Goal: Transaction & Acquisition: Download file/media

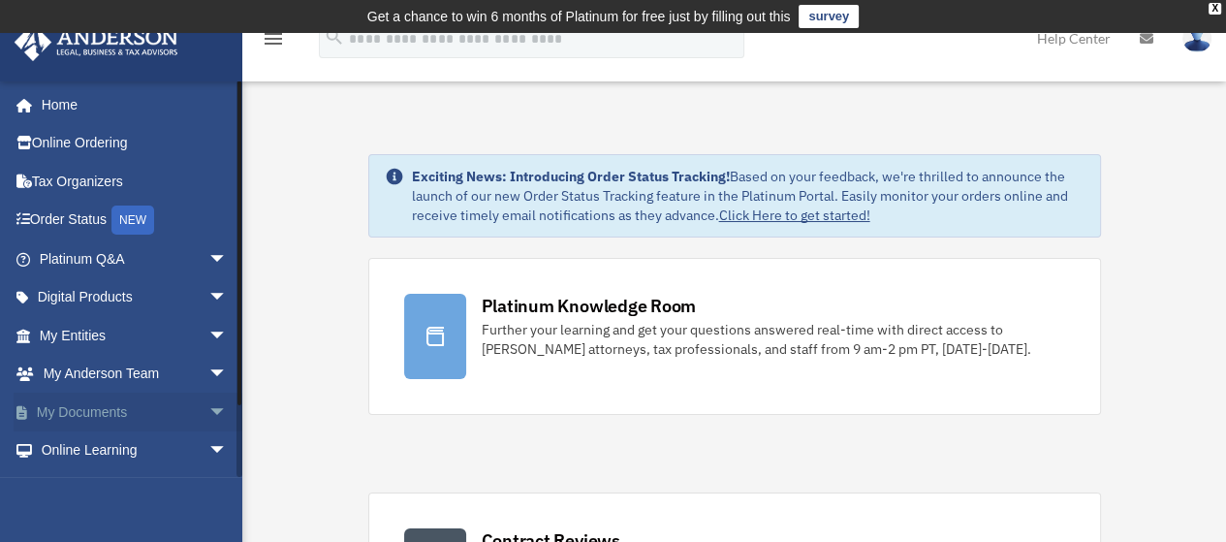
click at [155, 418] on link "My Documents arrow_drop_down" at bounding box center [135, 412] width 243 height 39
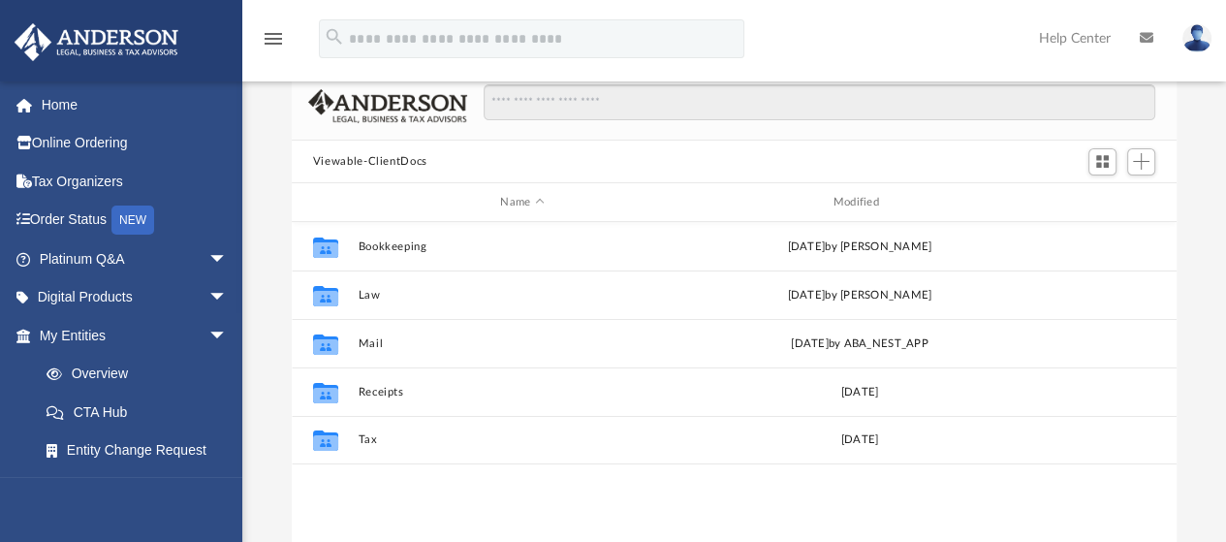
scroll to position [143, 0]
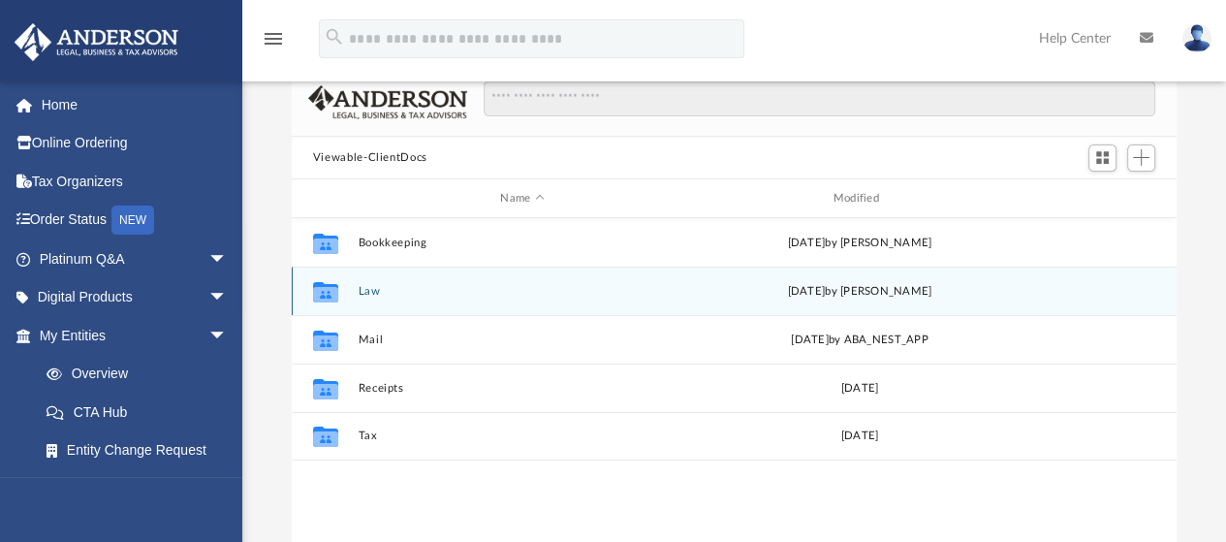
click at [324, 288] on icon "grid" at bounding box center [325, 295] width 25 height 16
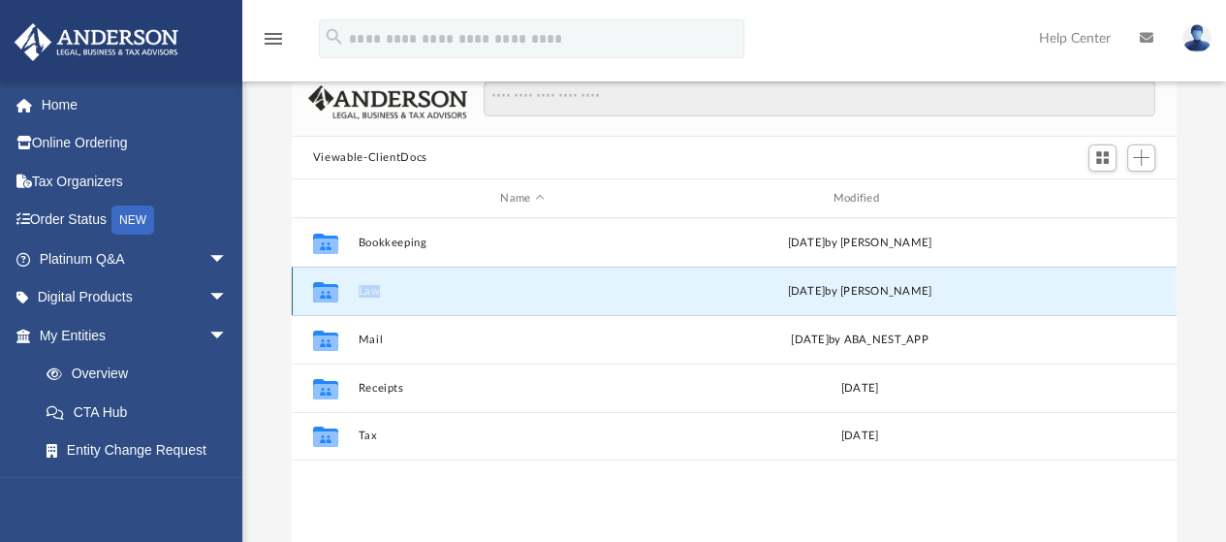
click at [454, 289] on button "Law" at bounding box center [522, 291] width 329 height 13
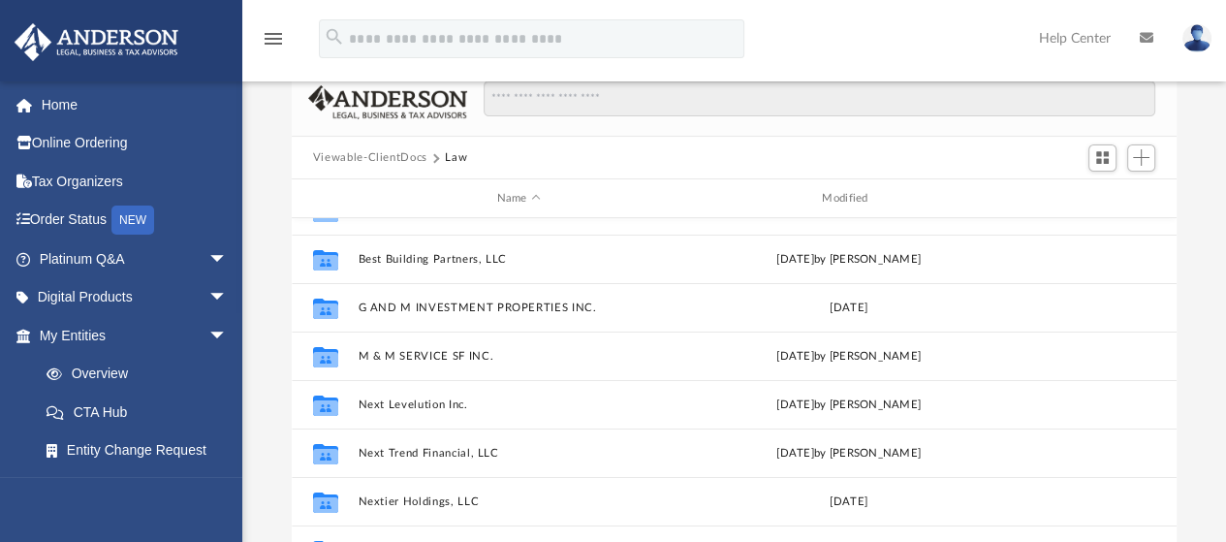
scroll to position [35, 0]
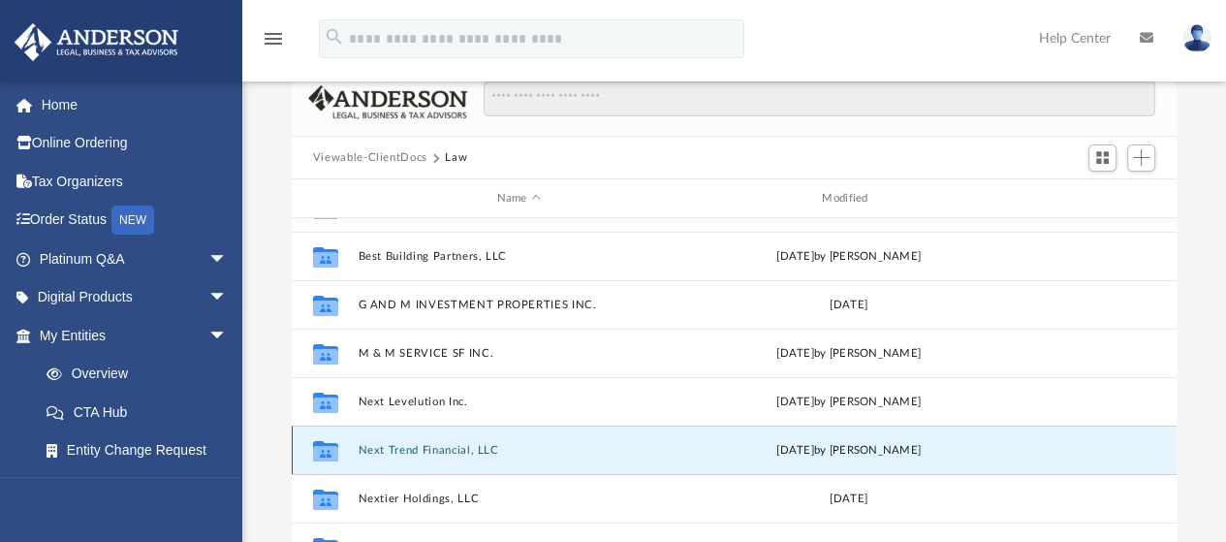
click at [390, 453] on button "Next Trend Financial, LLC" at bounding box center [519, 450] width 322 height 13
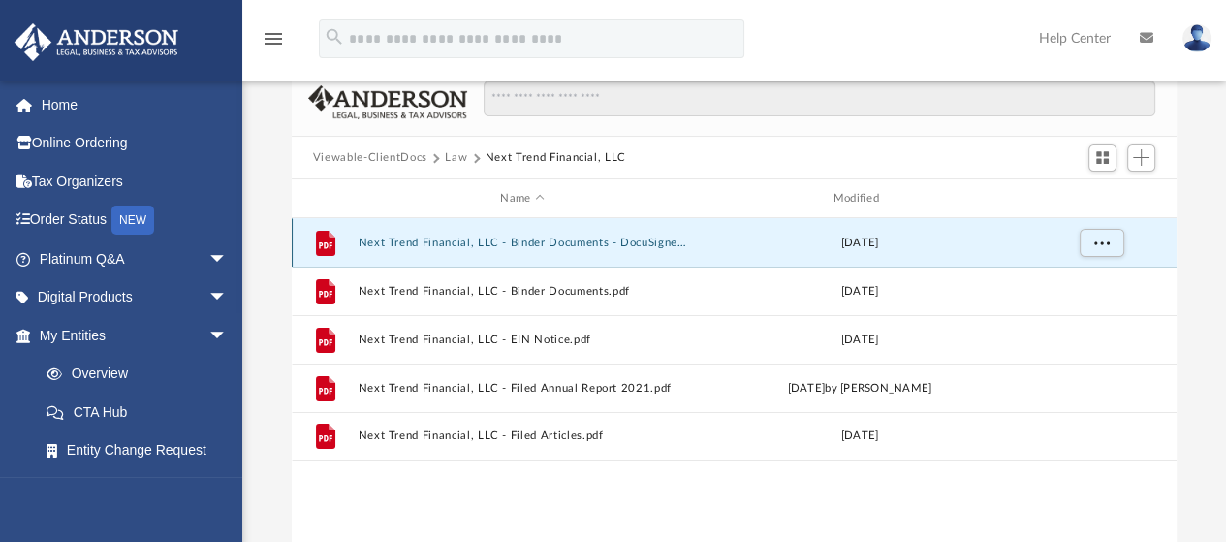
click at [442, 244] on button "Next Trend Financial, LLC - Binder Documents - DocuSigned.pdf" at bounding box center [522, 243] width 329 height 13
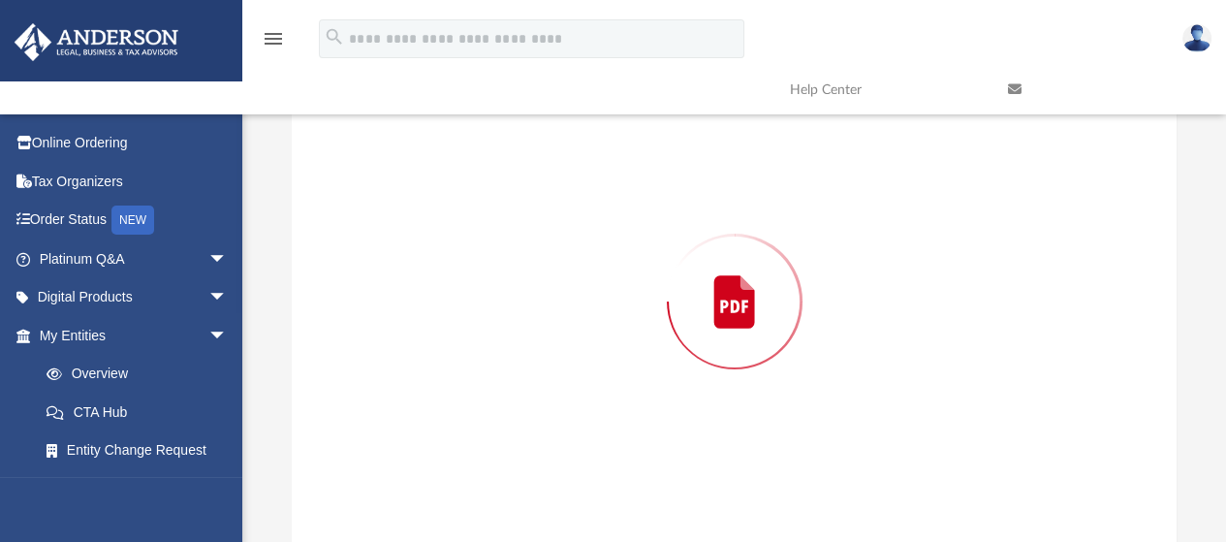
click at [442, 244] on div "Preview" at bounding box center [735, 301] width 886 height 500
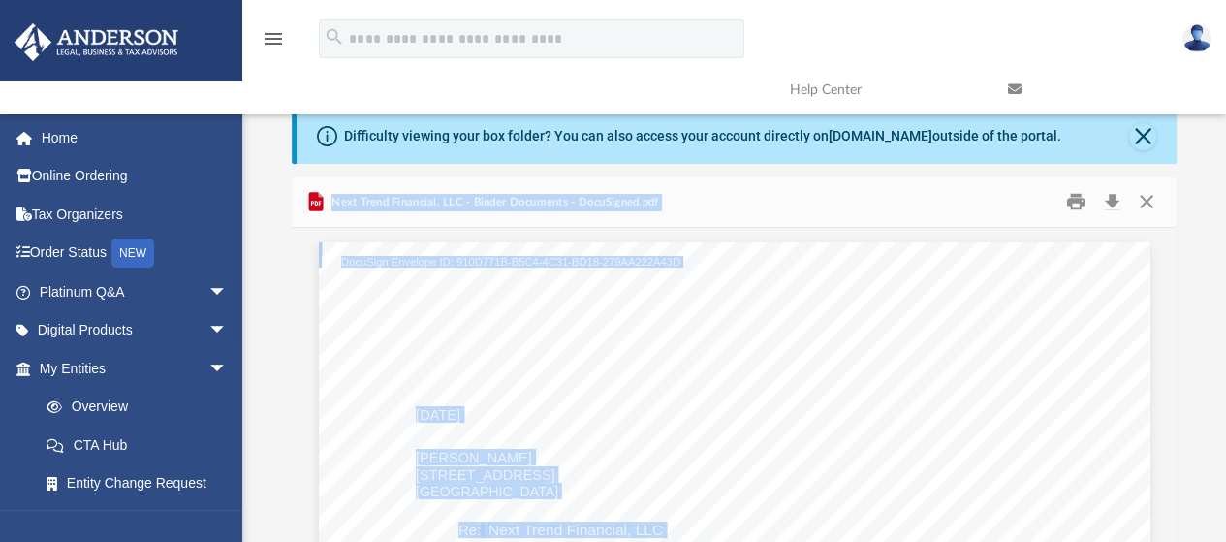
scroll to position [30, 0]
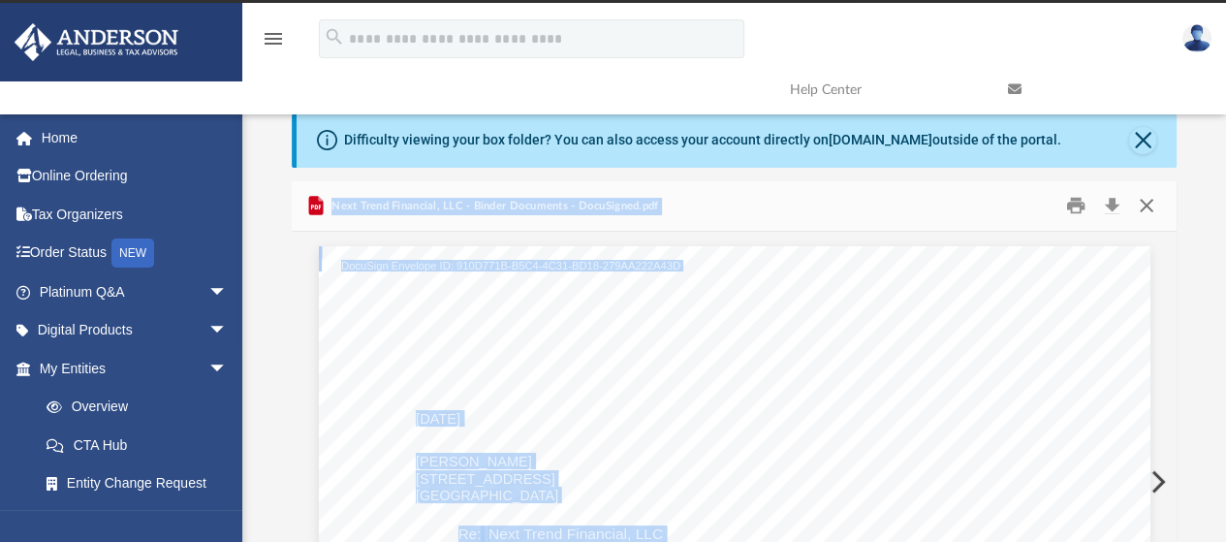
click at [1148, 201] on button "Close" at bounding box center [1147, 206] width 35 height 30
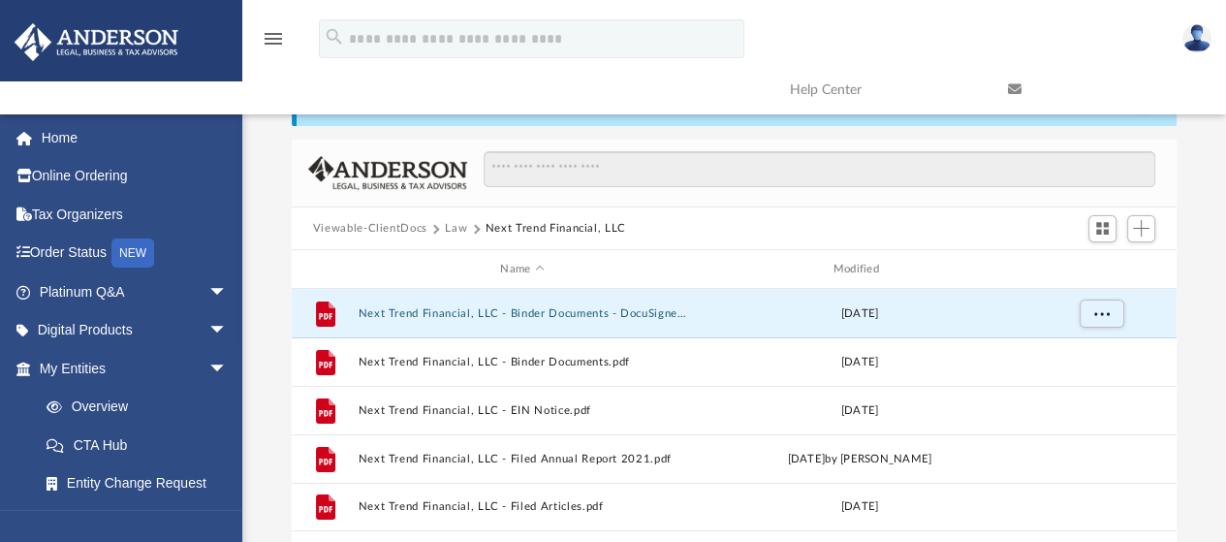
scroll to position [66, 0]
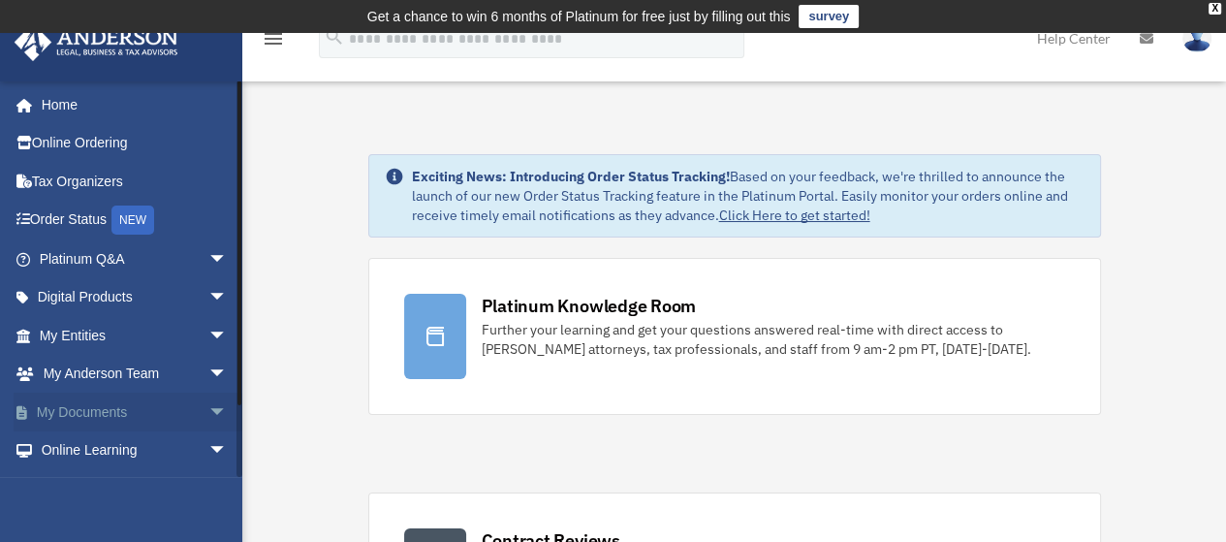
click at [133, 408] on link "My Documents arrow_drop_down" at bounding box center [135, 412] width 243 height 39
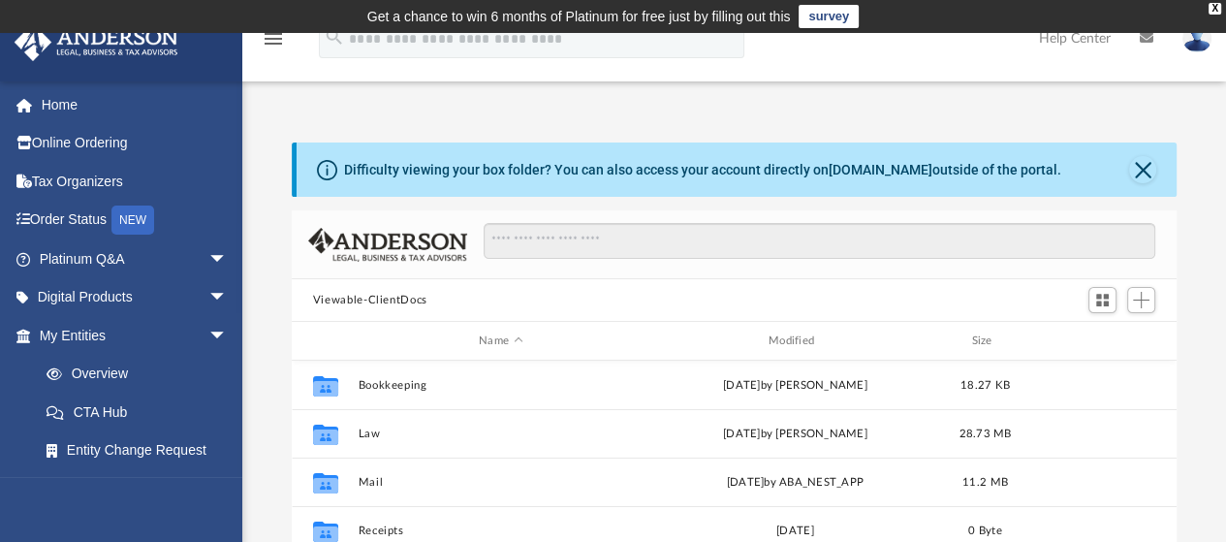
scroll to position [426, 870]
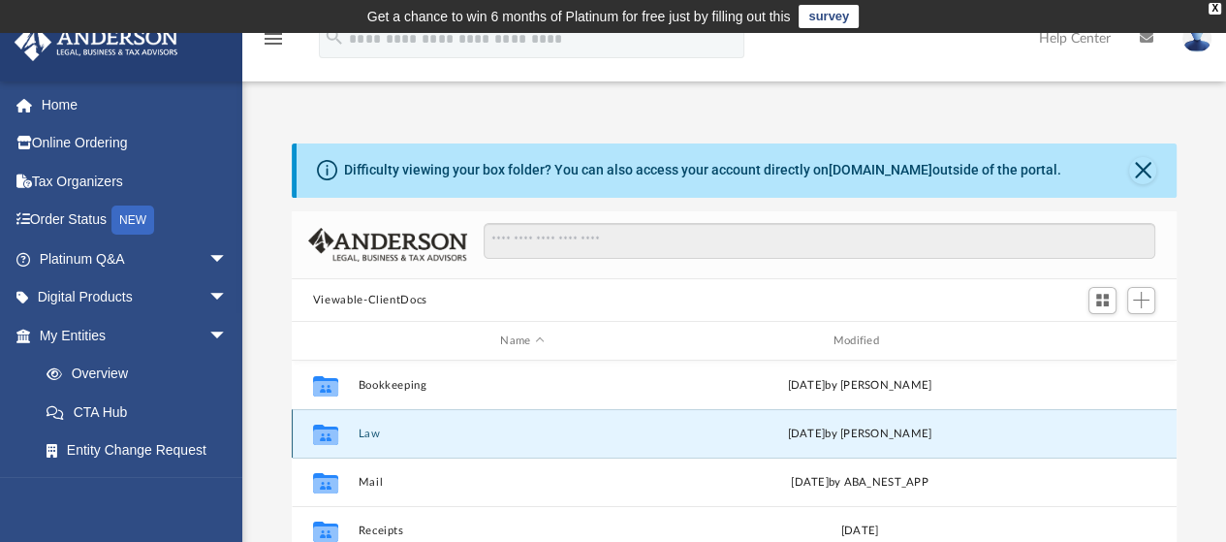
click at [377, 431] on button "Law" at bounding box center [522, 434] width 329 height 13
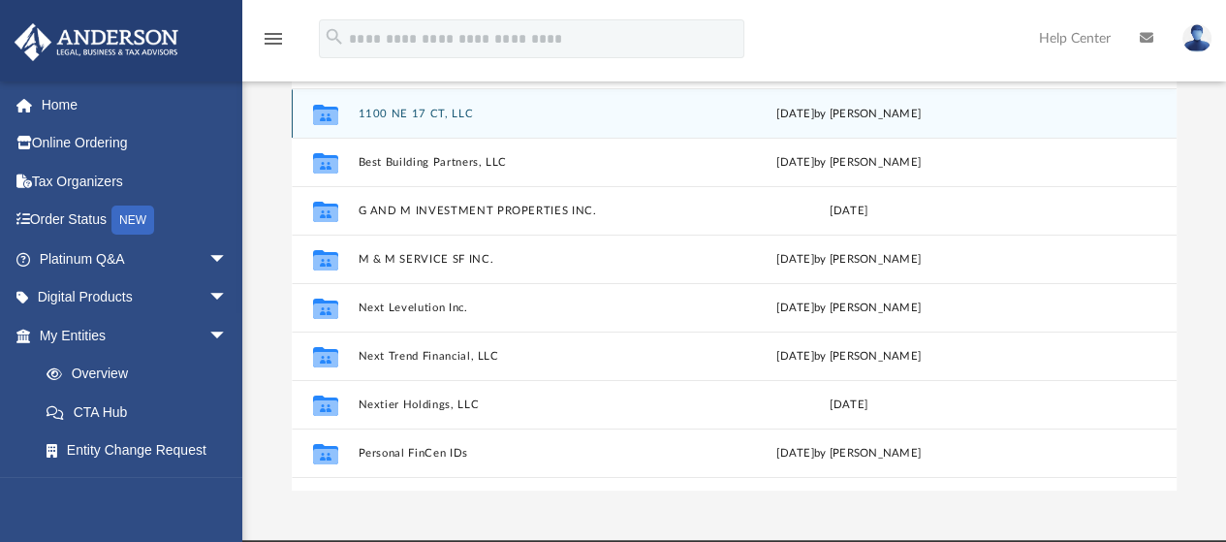
scroll to position [273, 0]
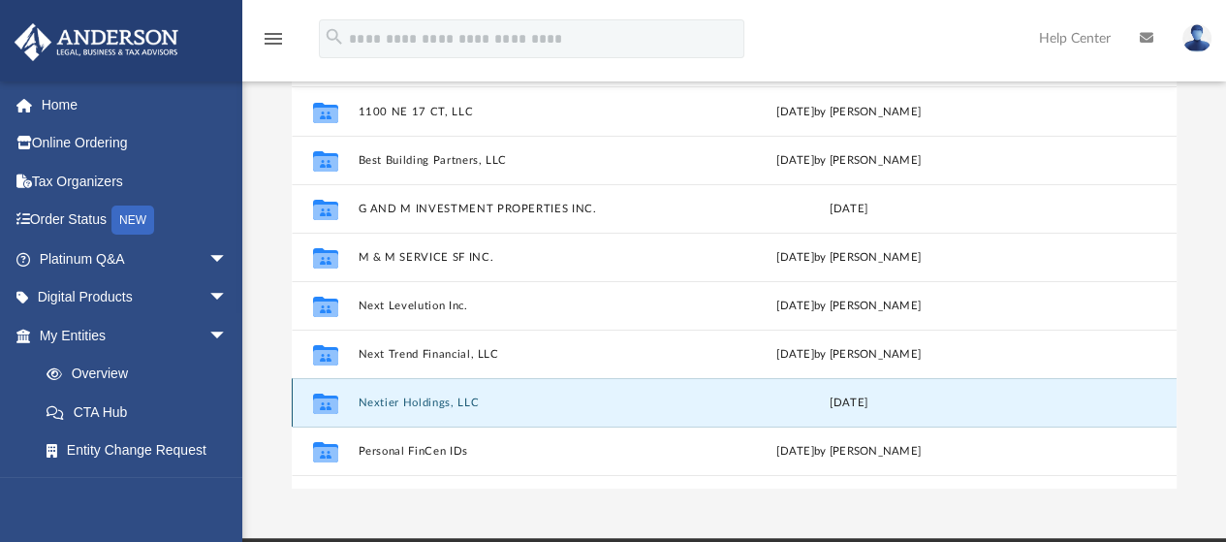
click at [437, 398] on button "Nextier Holdings, LLC" at bounding box center [519, 403] width 322 height 13
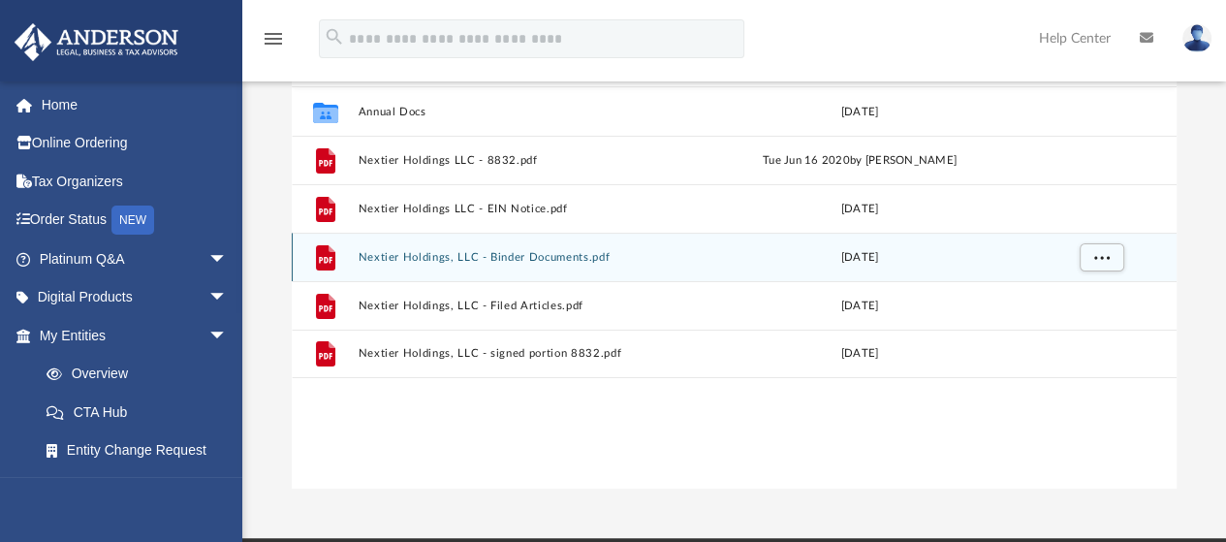
click at [411, 255] on button "Nextier Holdings, LLC - Binder Documents.pdf" at bounding box center [522, 257] width 329 height 13
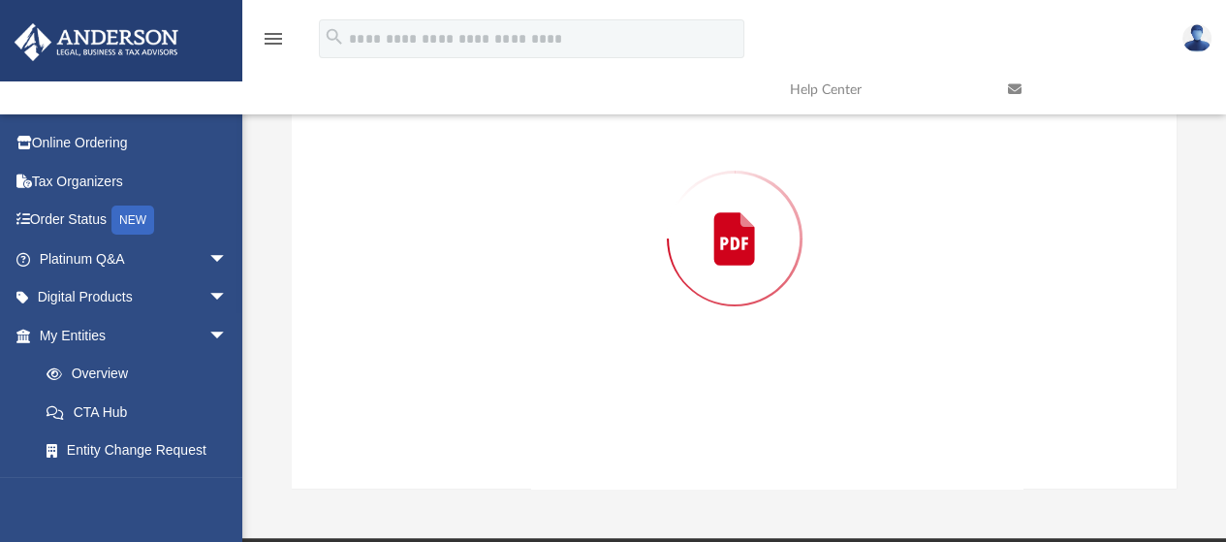
scroll to position [220, 0]
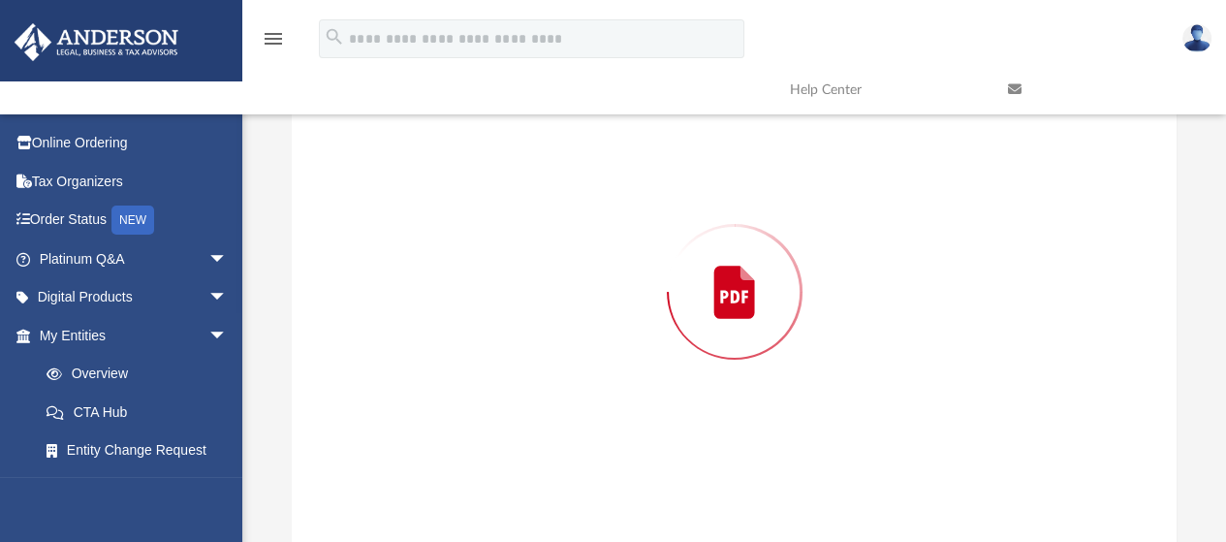
click at [411, 255] on div "Preview" at bounding box center [735, 292] width 886 height 500
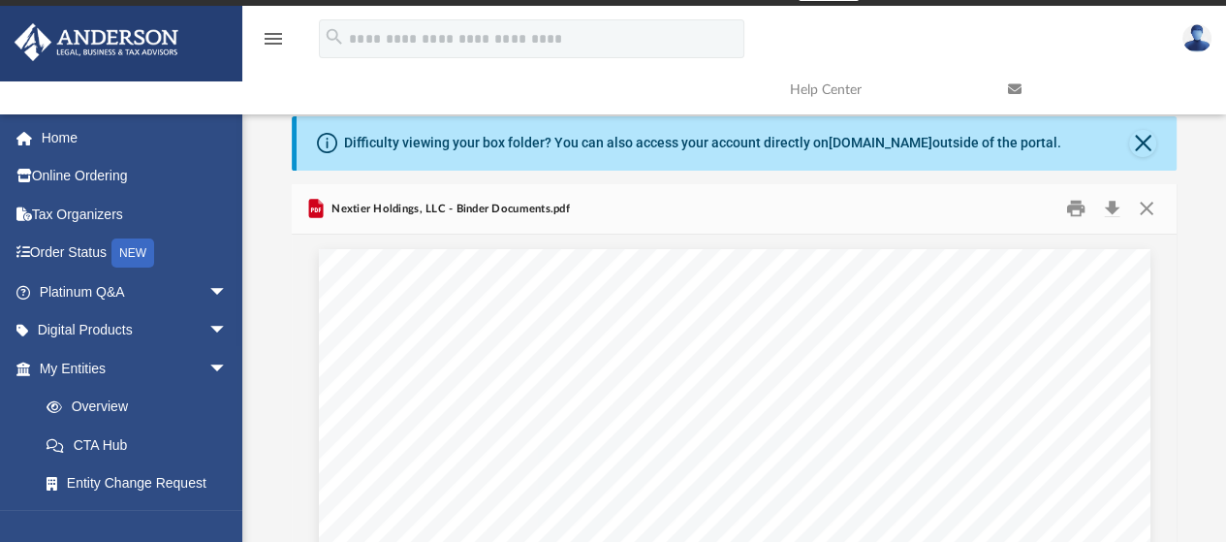
scroll to position [23, 0]
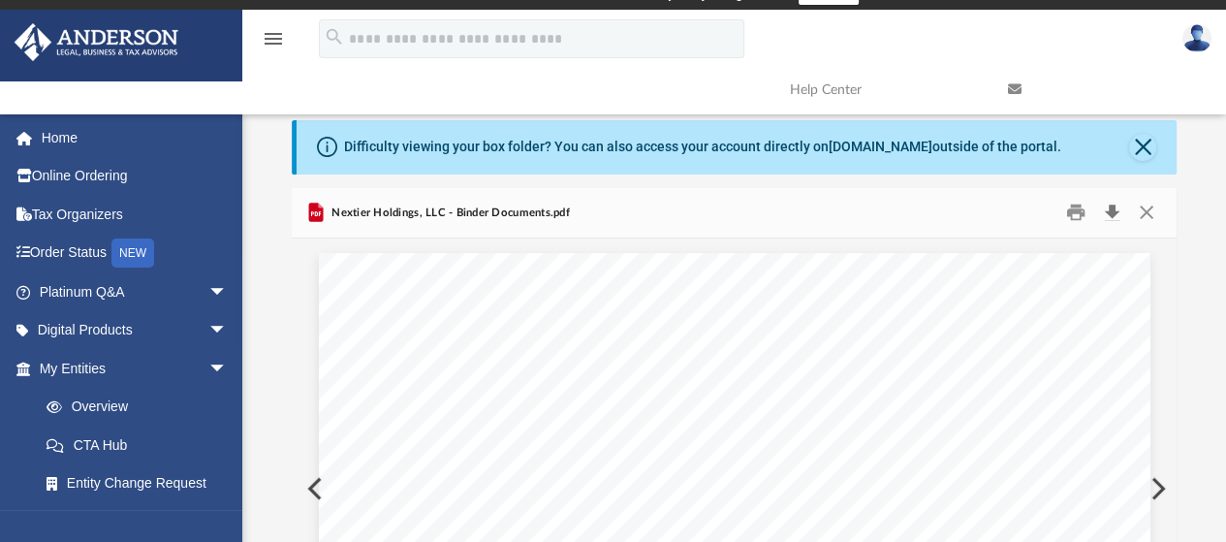
click at [1113, 205] on button "Download" at bounding box center [1112, 213] width 35 height 30
click at [1109, 210] on button "Download" at bounding box center [1112, 213] width 35 height 30
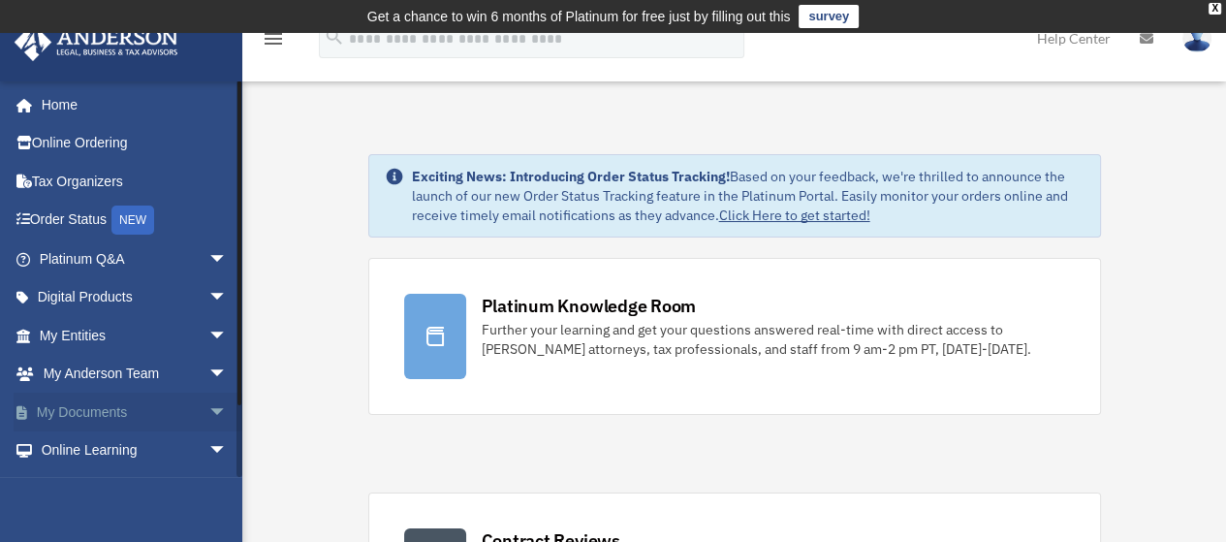
click at [107, 404] on link "My Documents arrow_drop_down" at bounding box center [135, 412] width 243 height 39
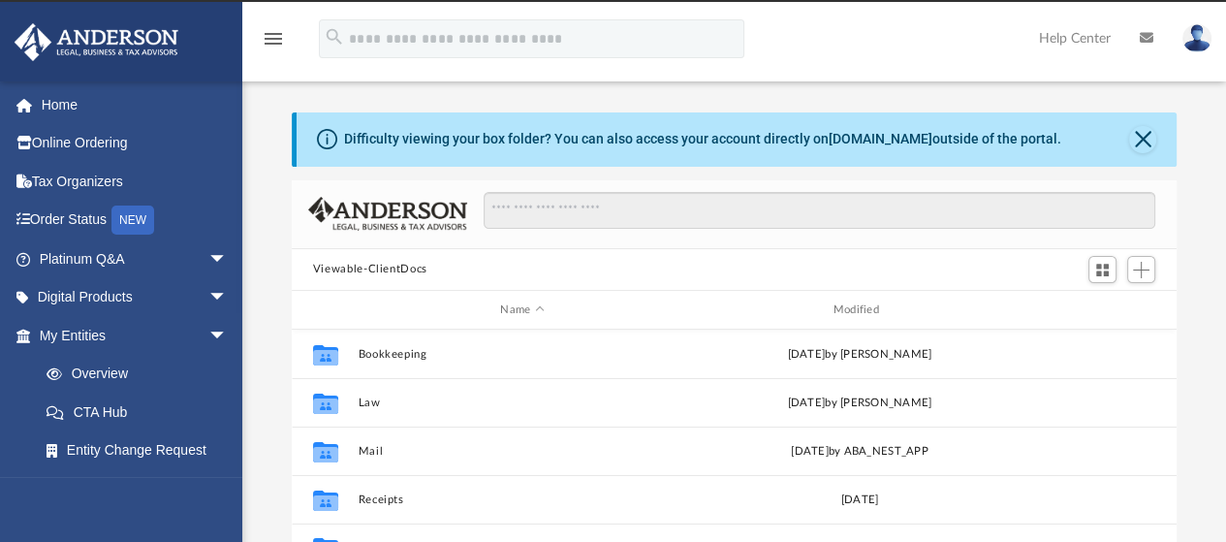
scroll to position [426, 870]
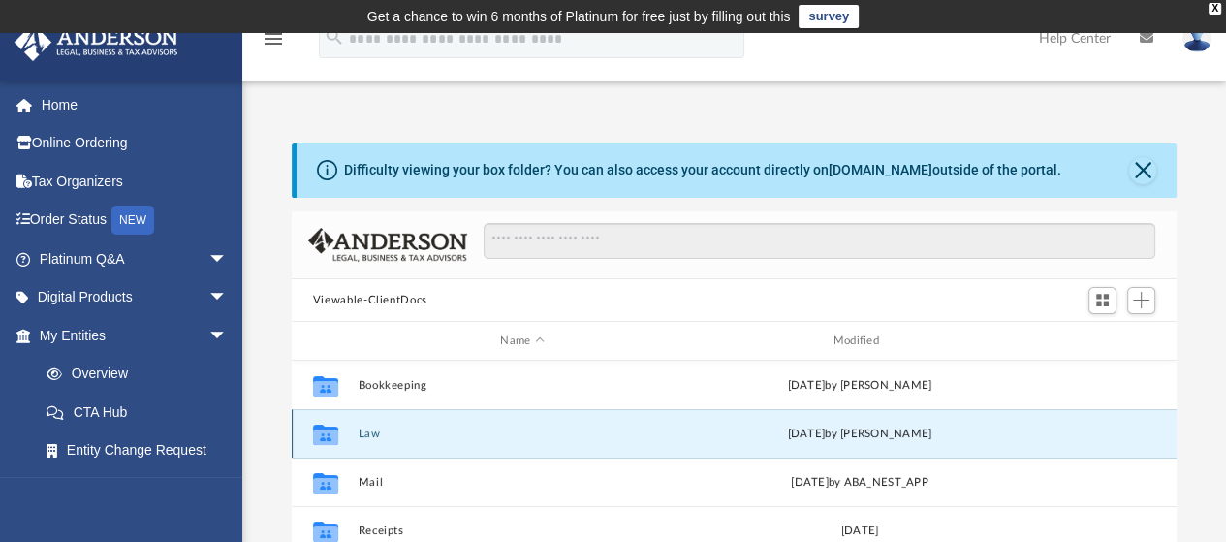
click at [376, 433] on button "Law" at bounding box center [522, 434] width 329 height 13
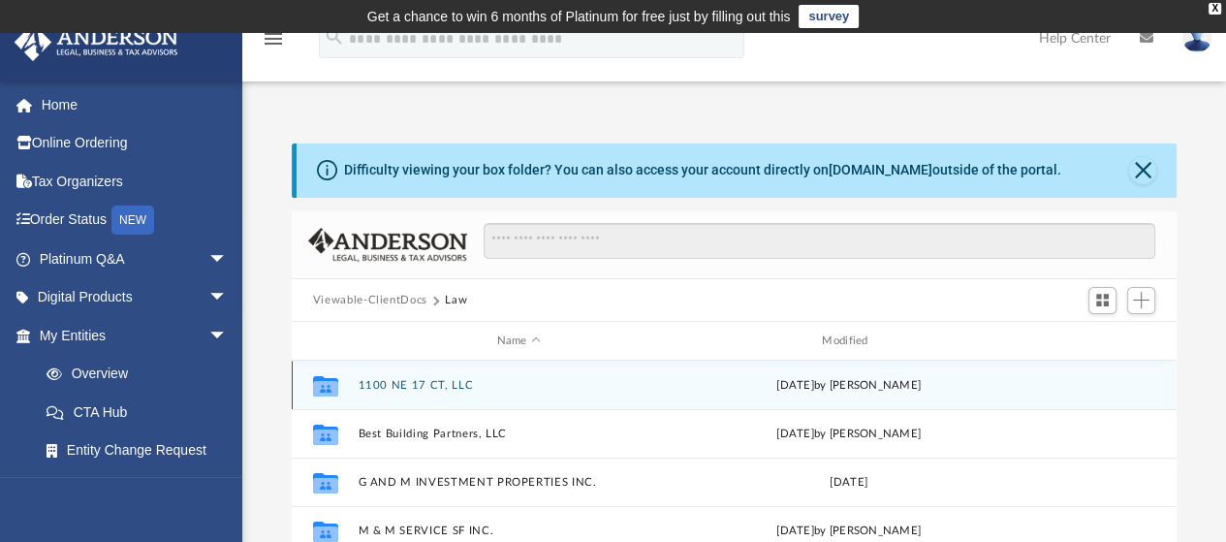
click at [398, 379] on button "1100 NE 17 CT, LLC" at bounding box center [519, 385] width 322 height 13
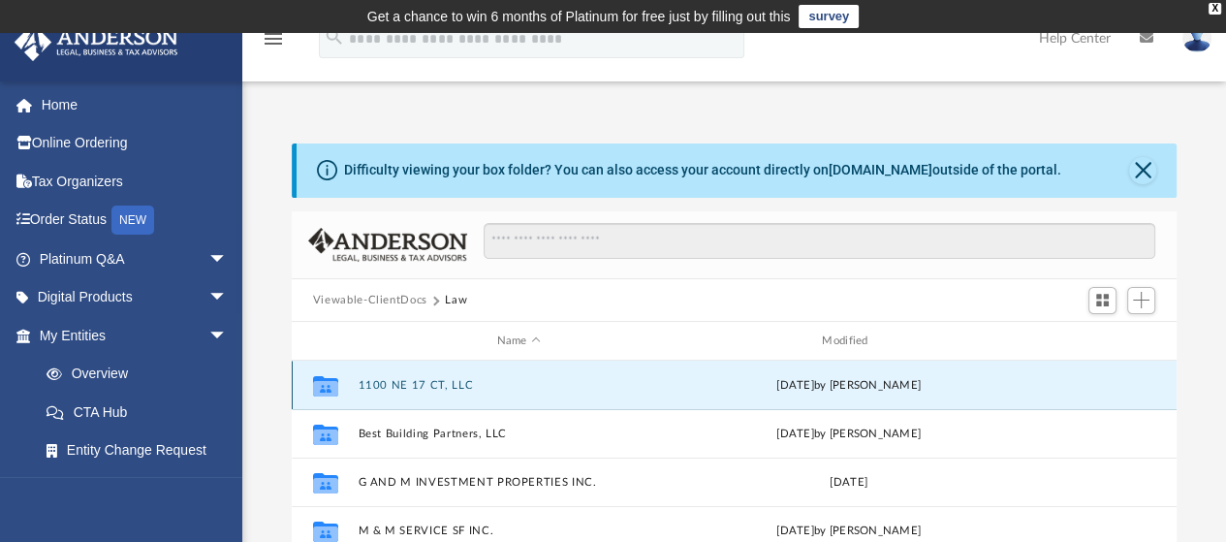
click at [398, 379] on button "1100 NE 17 CT, LLC" at bounding box center [519, 385] width 322 height 13
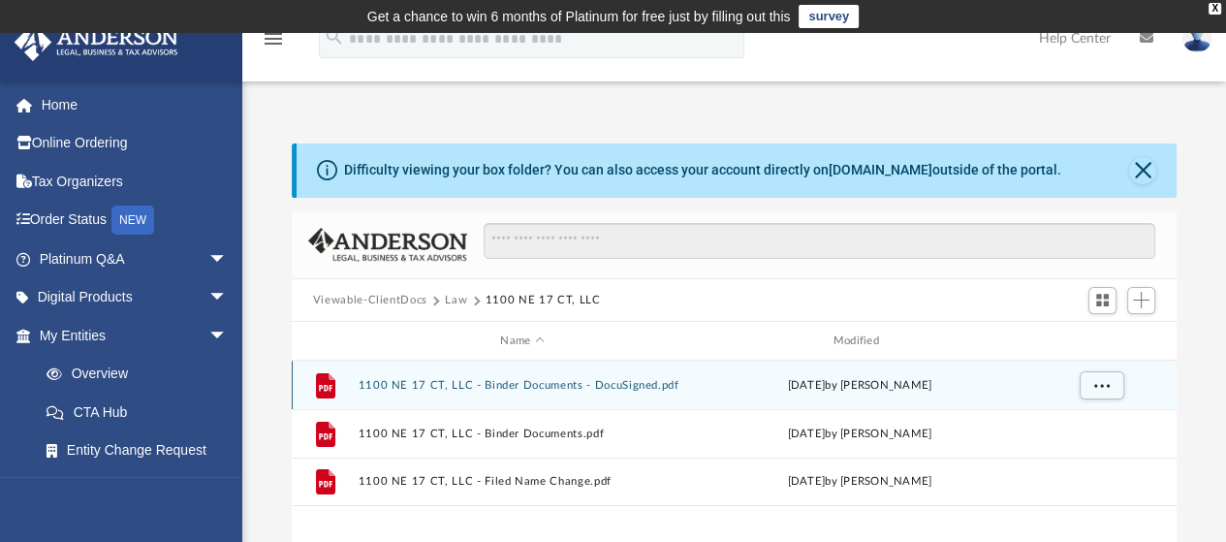
click at [531, 382] on button "1100 NE 17 CT, LLC - Binder Documents - DocuSigned.pdf" at bounding box center [522, 385] width 329 height 13
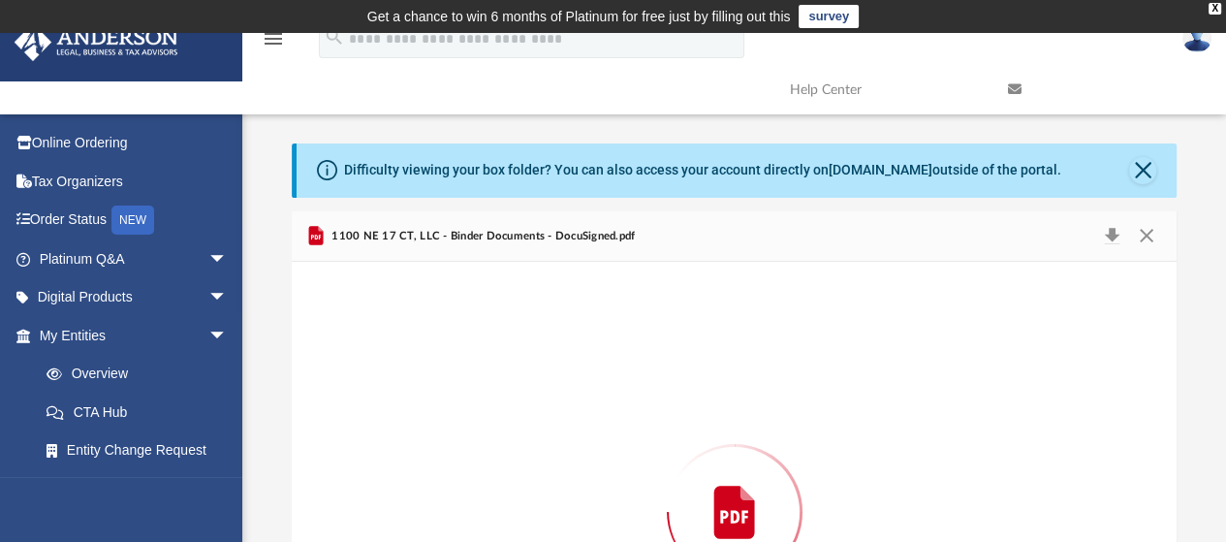
scroll to position [210, 0]
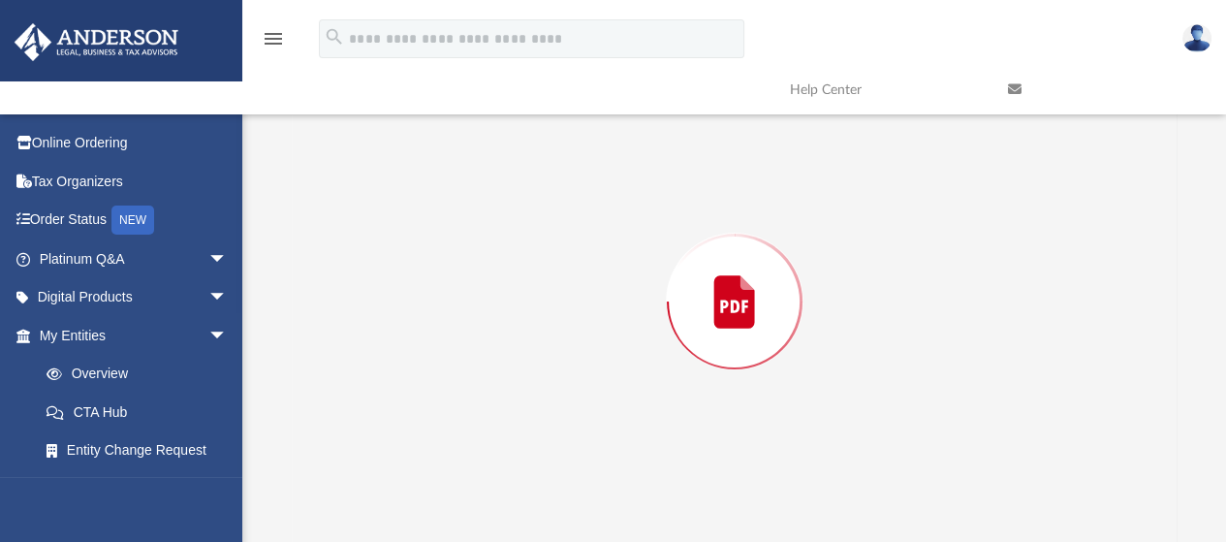
click at [531, 382] on div "Preview" at bounding box center [735, 301] width 886 height 500
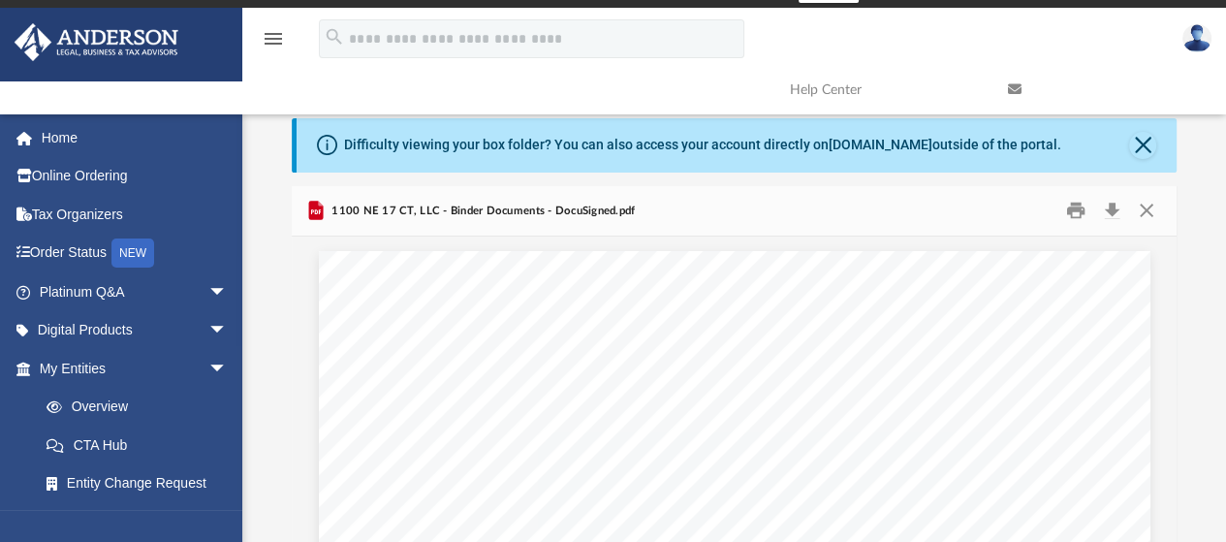
scroll to position [19, 0]
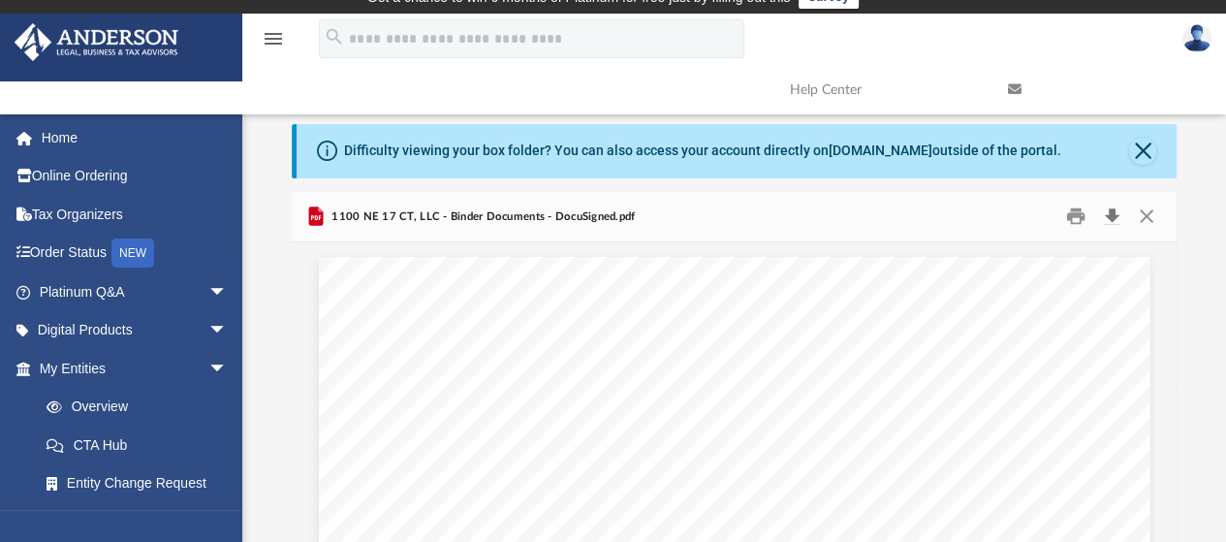
click at [1113, 214] on button "Download" at bounding box center [1112, 217] width 35 height 30
